Goal: Check status

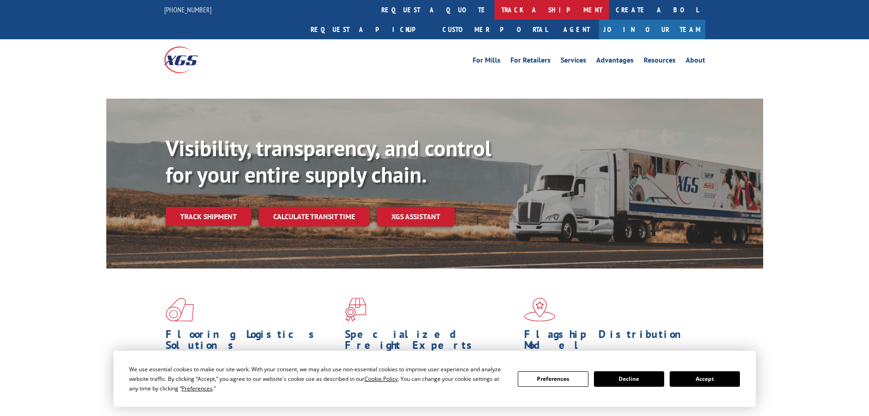
click at [495, 13] on link "track a shipment" at bounding box center [552, 10] width 115 height 20
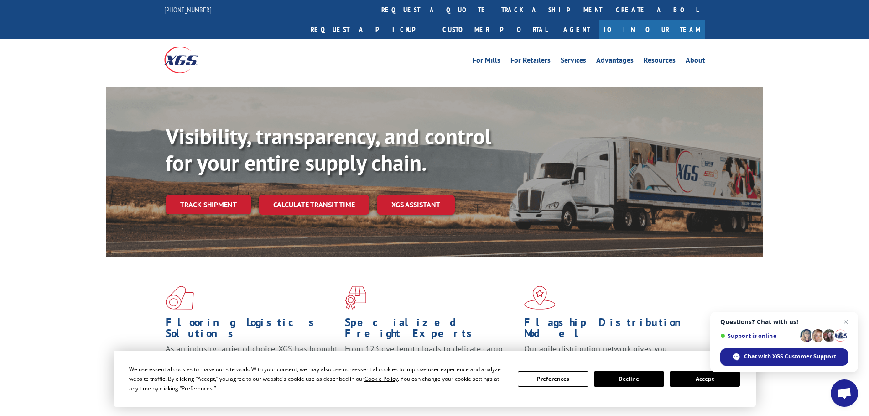
click at [718, 381] on button "Accept" at bounding box center [705, 379] width 70 height 16
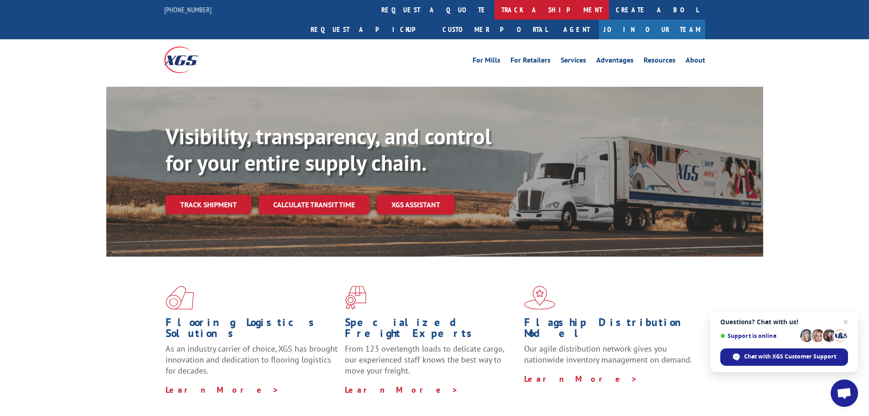
click at [495, 12] on link "track a shipment" at bounding box center [552, 10] width 115 height 20
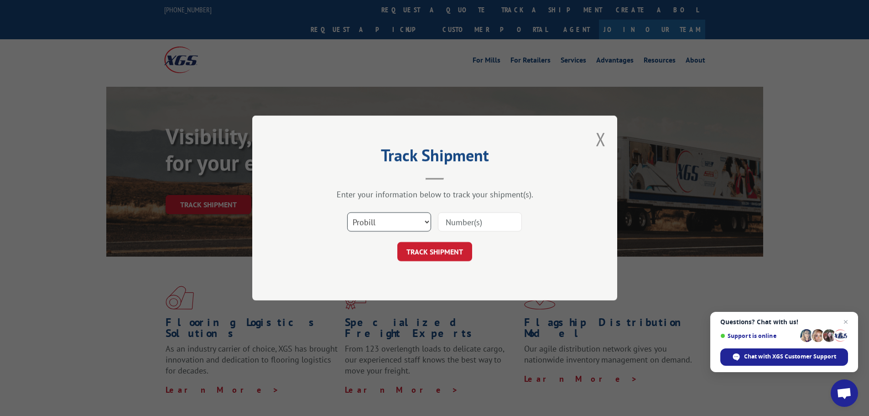
click at [388, 229] on select "Select category... Probill BOL PO" at bounding box center [389, 221] width 84 height 19
select select "po"
click at [347, 212] on select "Select category... Probill BOL PO" at bounding box center [389, 221] width 84 height 19
click at [486, 220] on input at bounding box center [480, 221] width 84 height 19
paste input "41518905"
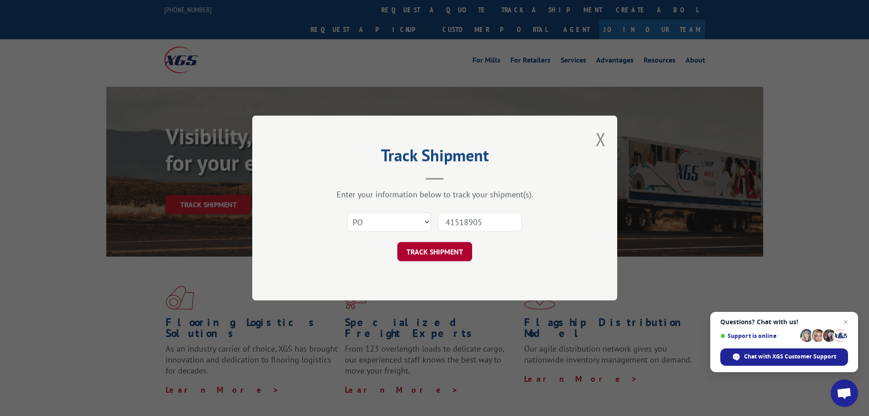
type input "41518905"
click at [460, 254] on button "TRACK SHIPMENT" at bounding box center [435, 251] width 75 height 19
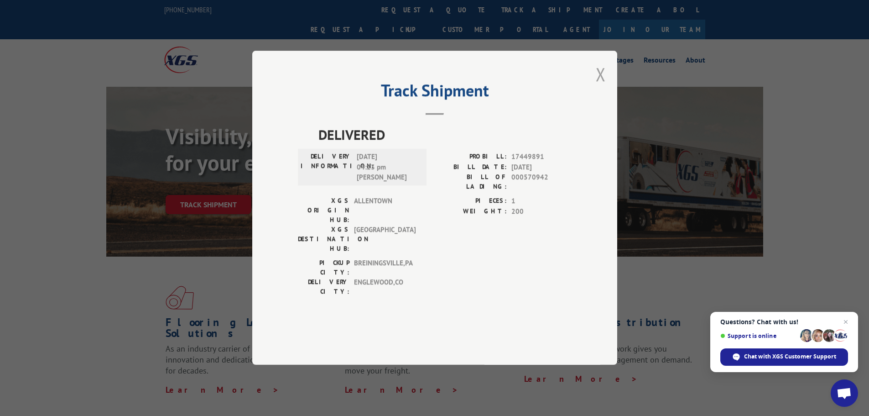
click at [602, 86] on button "Close modal" at bounding box center [601, 74] width 10 height 24
